Goal: Find specific page/section: Find specific page/section

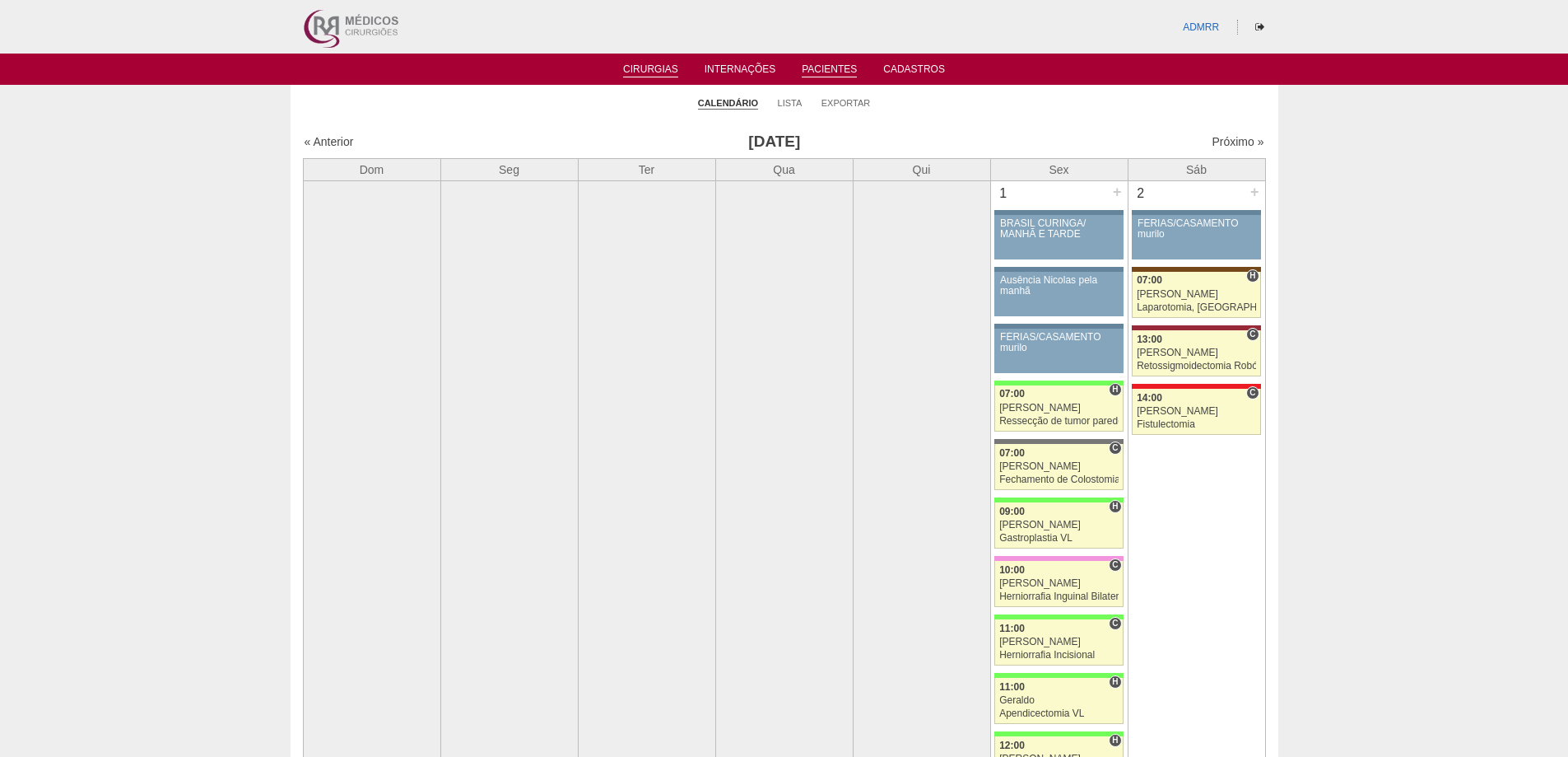
click at [801, 67] on link "Pacientes" at bounding box center [828, 70] width 55 height 14
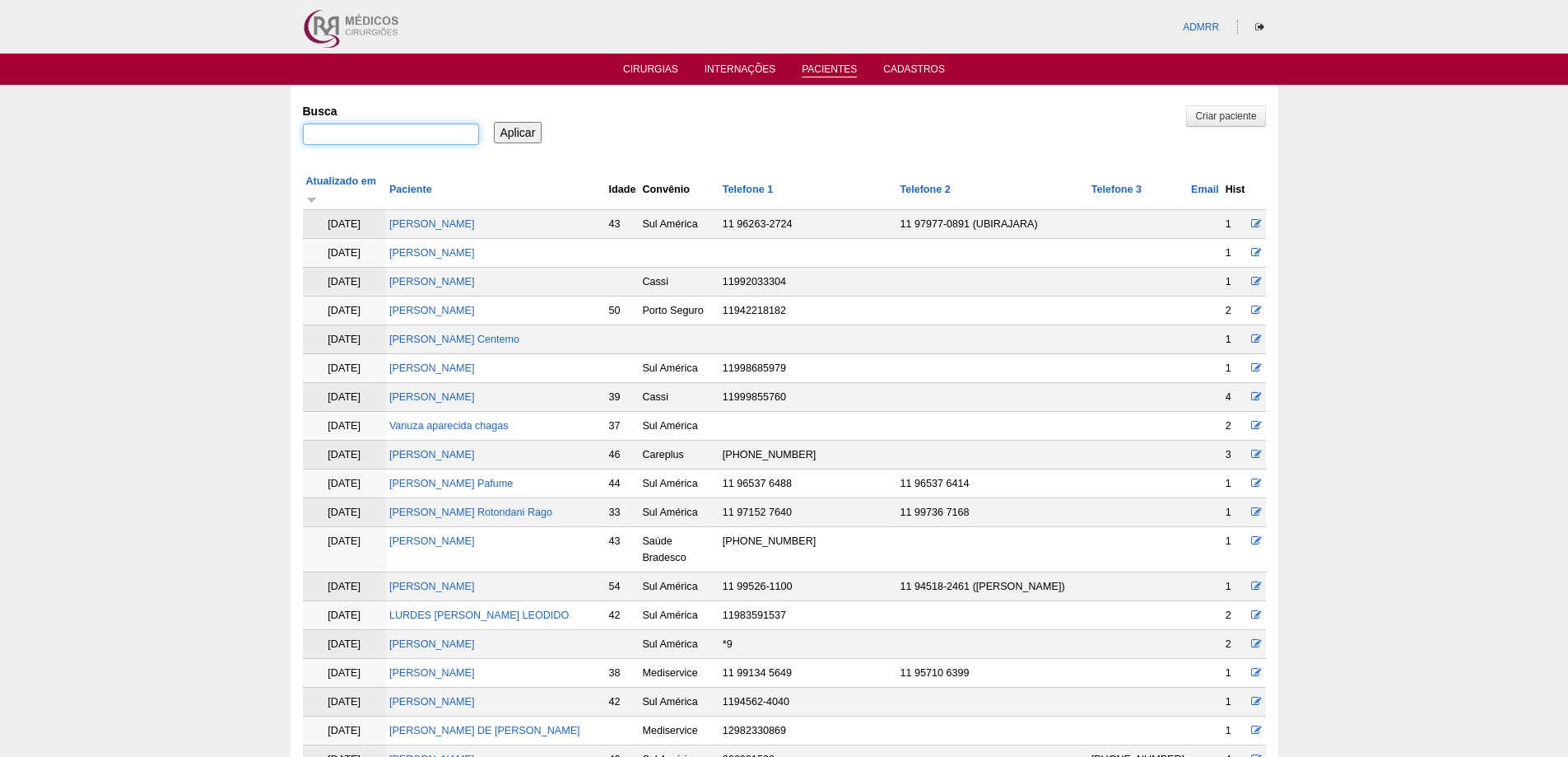
click at [403, 131] on input "Busca" at bounding box center [390, 134] width 176 height 21
type input ""SIMONE""
click at [494, 122] on input "Aplicar" at bounding box center [518, 132] width 48 height 21
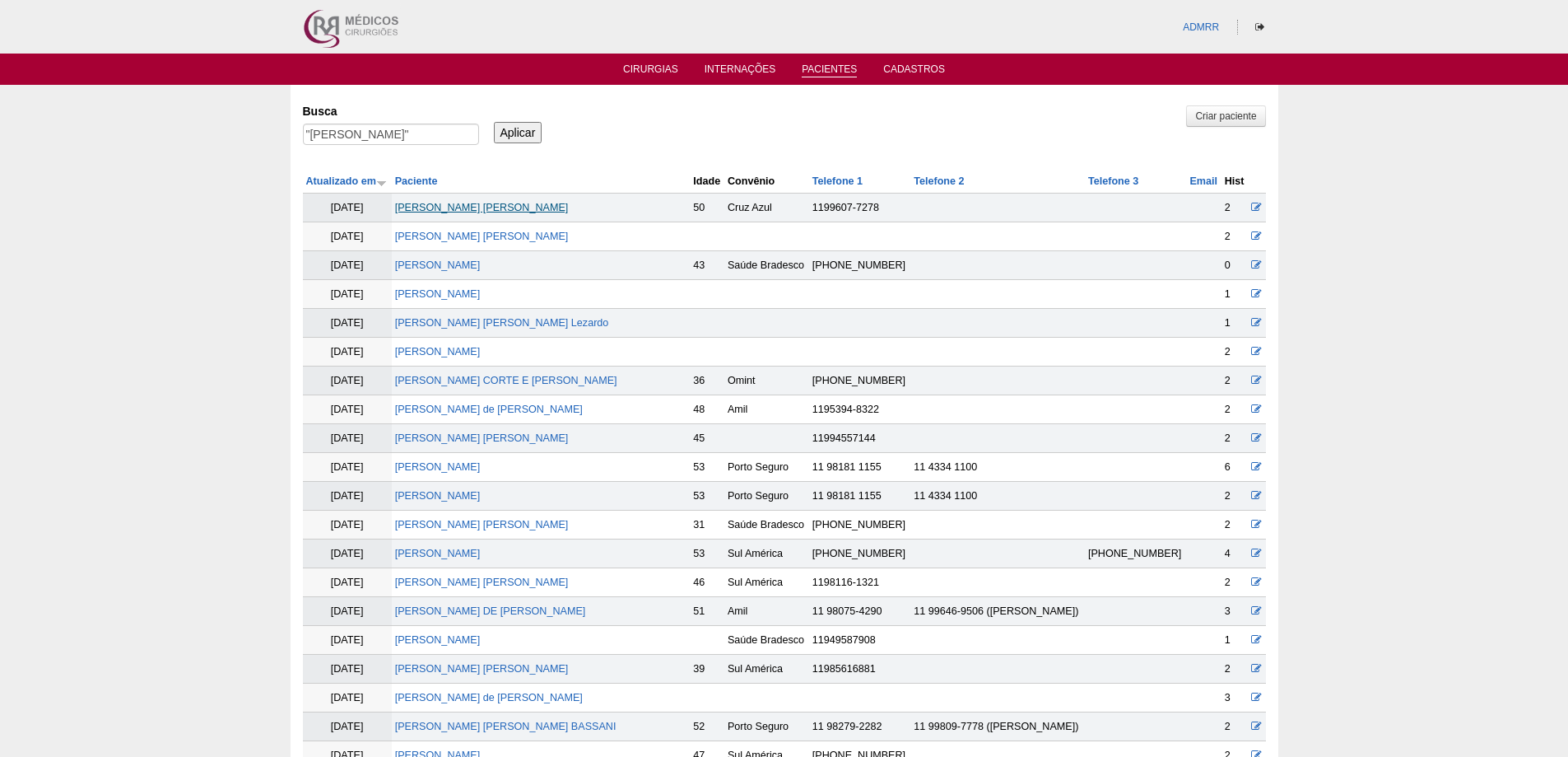
click at [456, 211] on link "[PERSON_NAME]" at bounding box center [481, 207] width 174 height 11
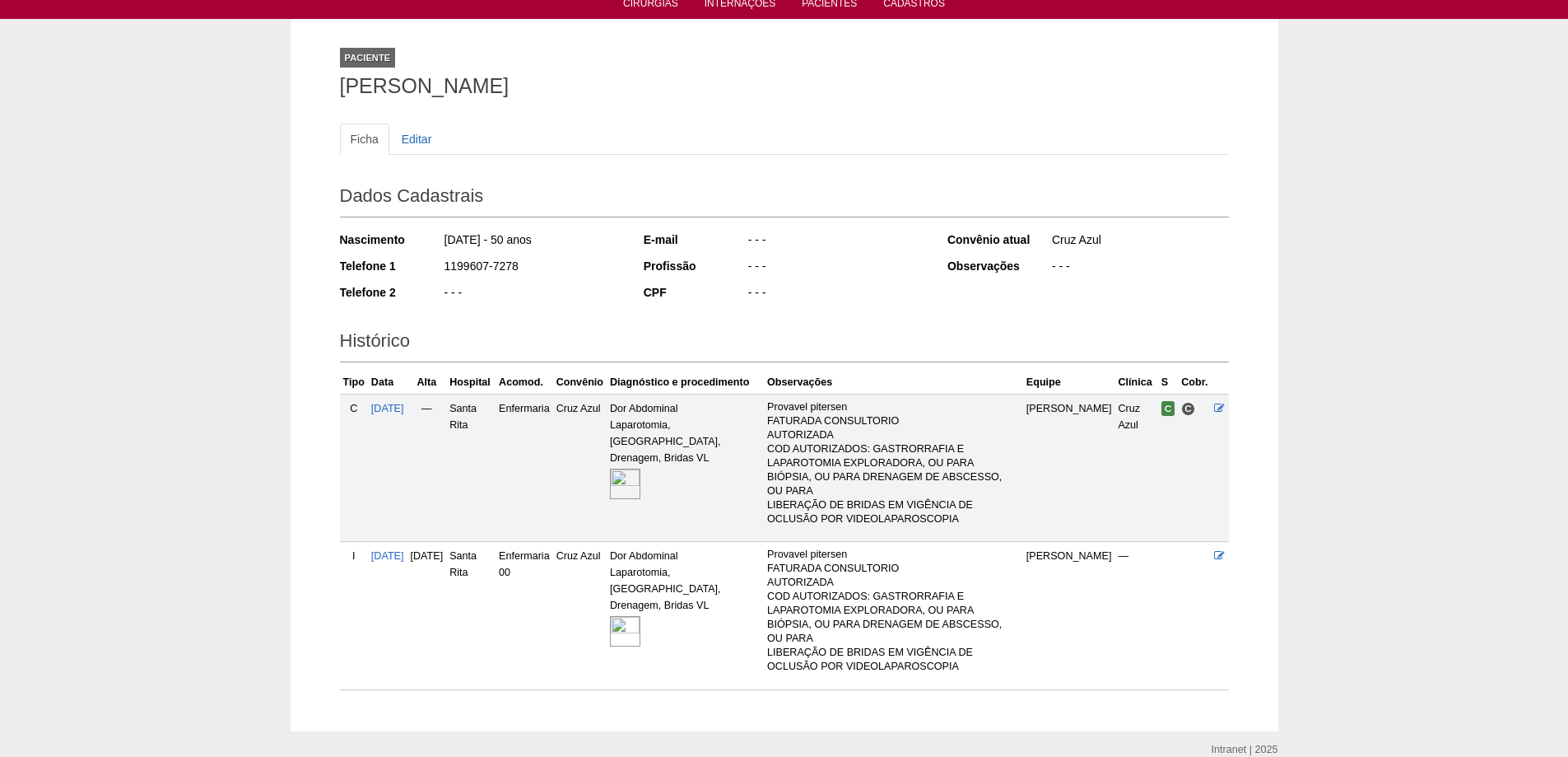
scroll to position [127, 0]
